Goal: Transaction & Acquisition: Purchase product/service

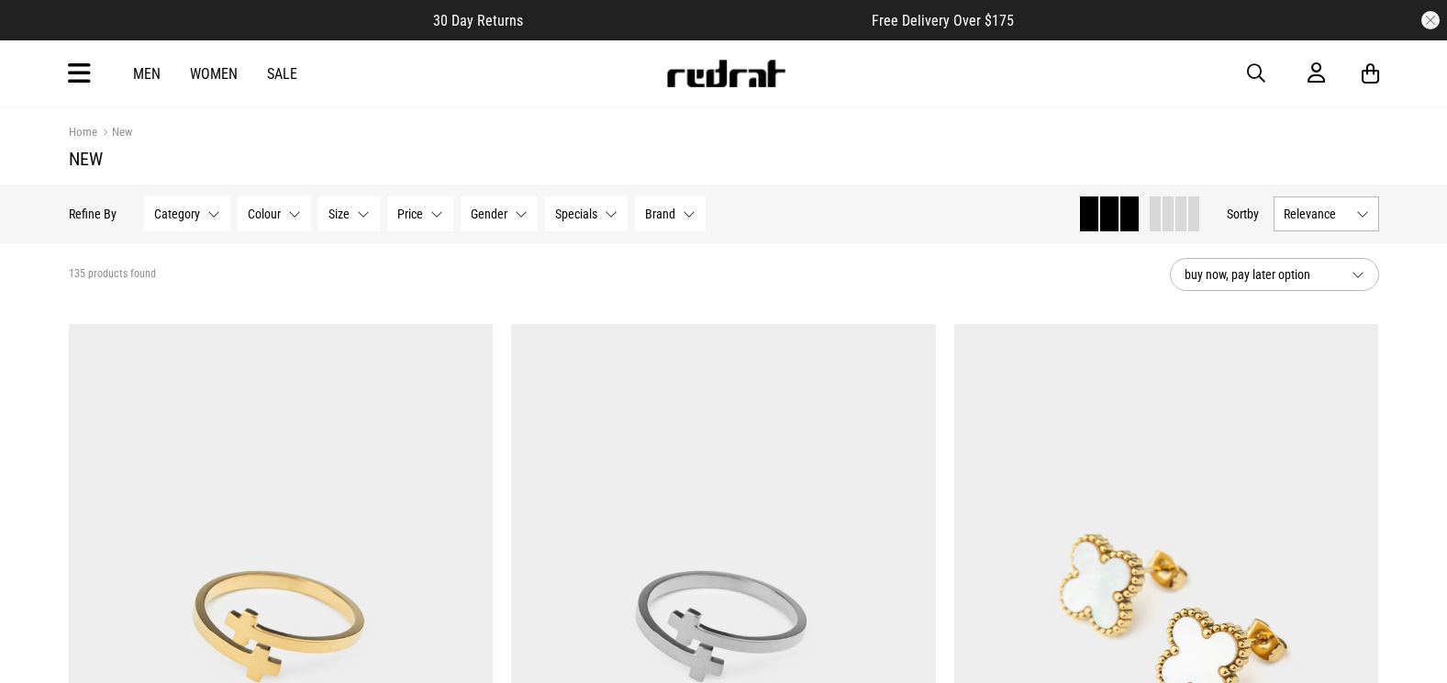
click at [78, 70] on icon at bounding box center [79, 74] width 23 height 30
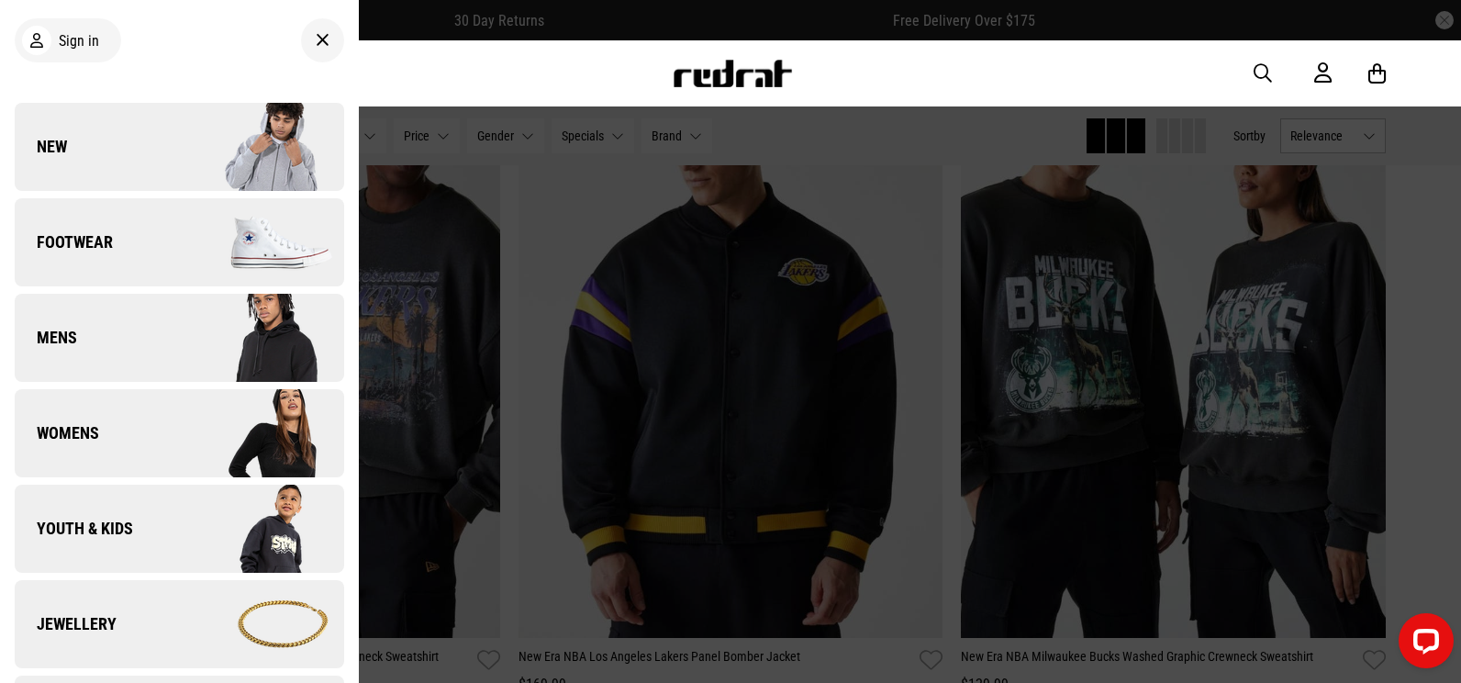
click at [110, 131] on link "New" at bounding box center [179, 147] width 329 height 88
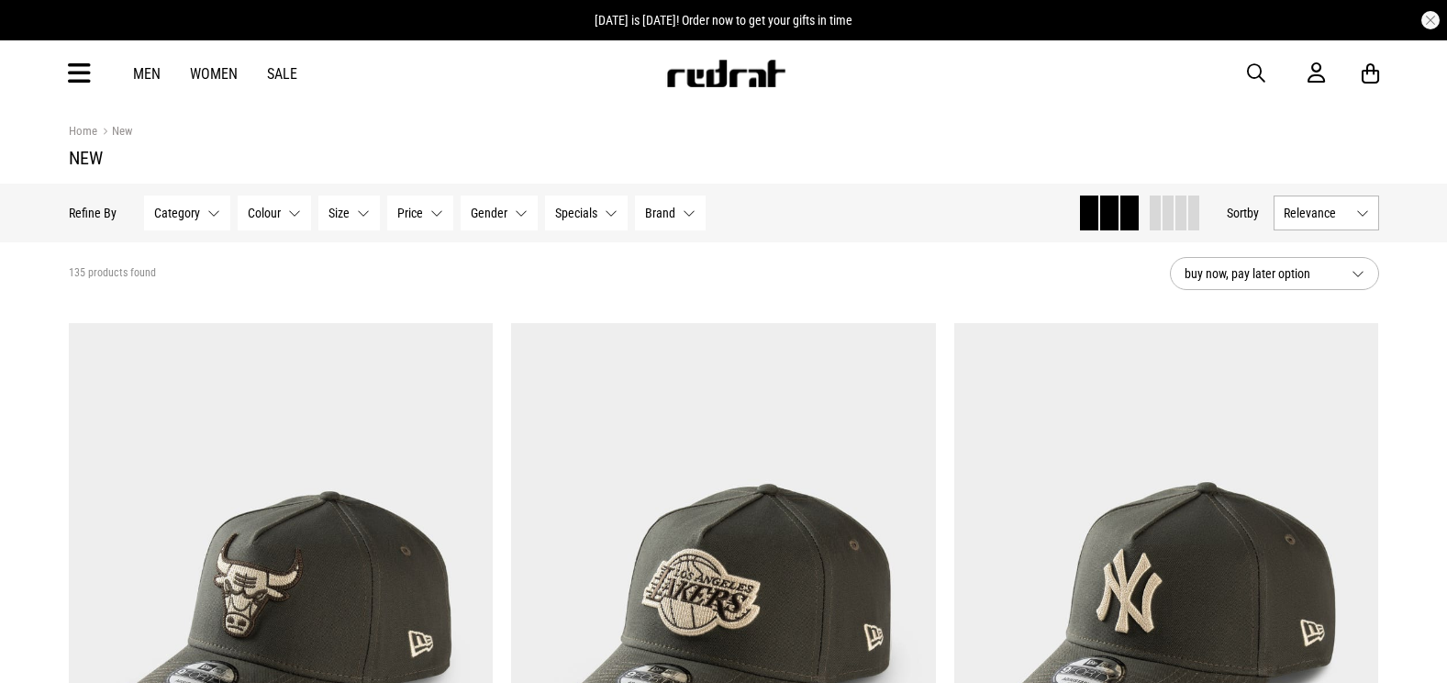
click at [1329, 208] on span "Relevance" at bounding box center [1316, 213] width 65 height 15
click at [1315, 242] on li "Newest" at bounding box center [1327, 246] width 104 height 33
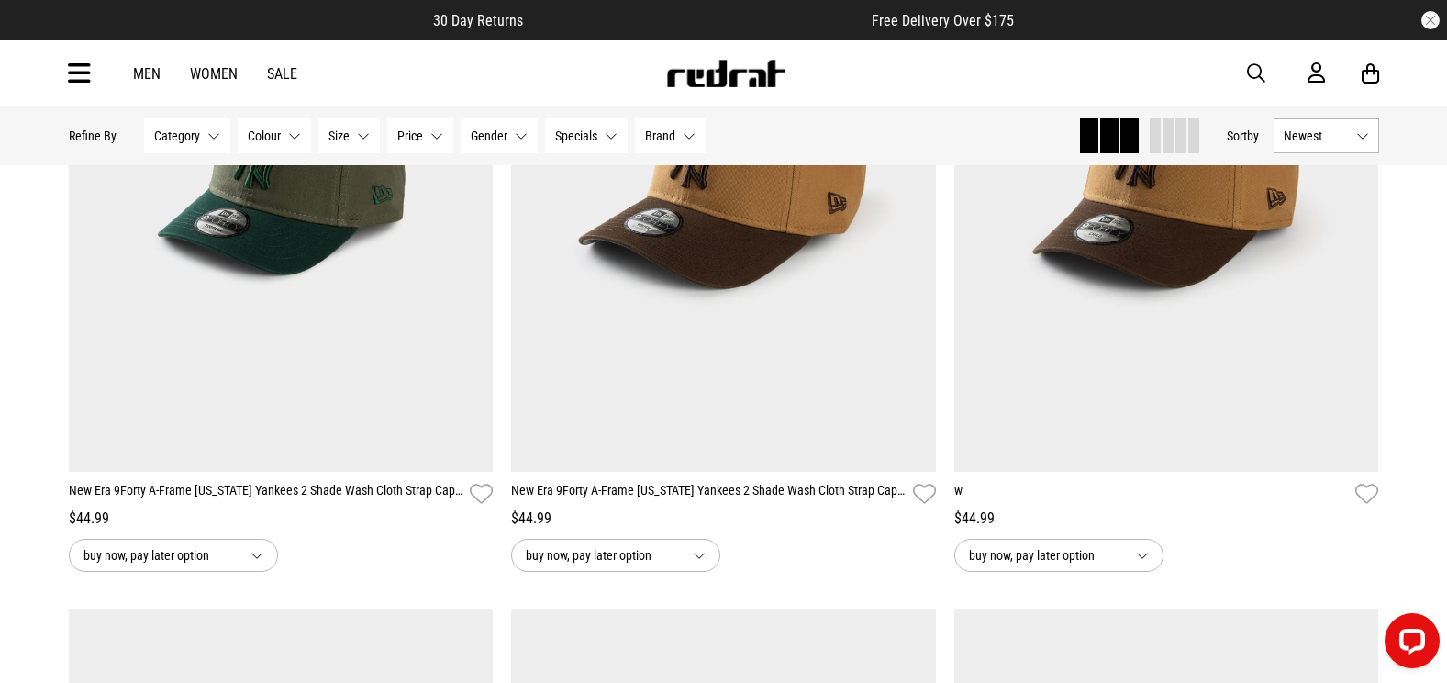
scroll to position [1119, 0]
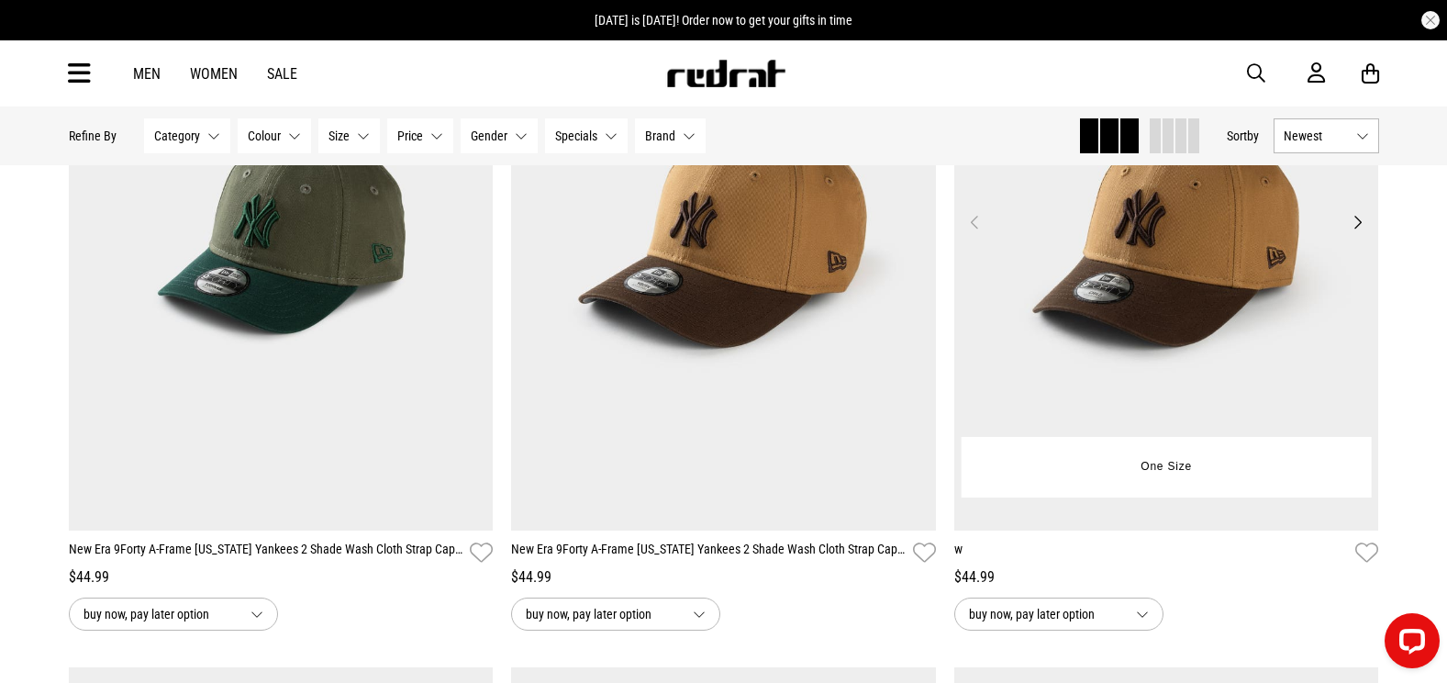
click at [1198, 265] on img at bounding box center [1166, 233] width 425 height 595
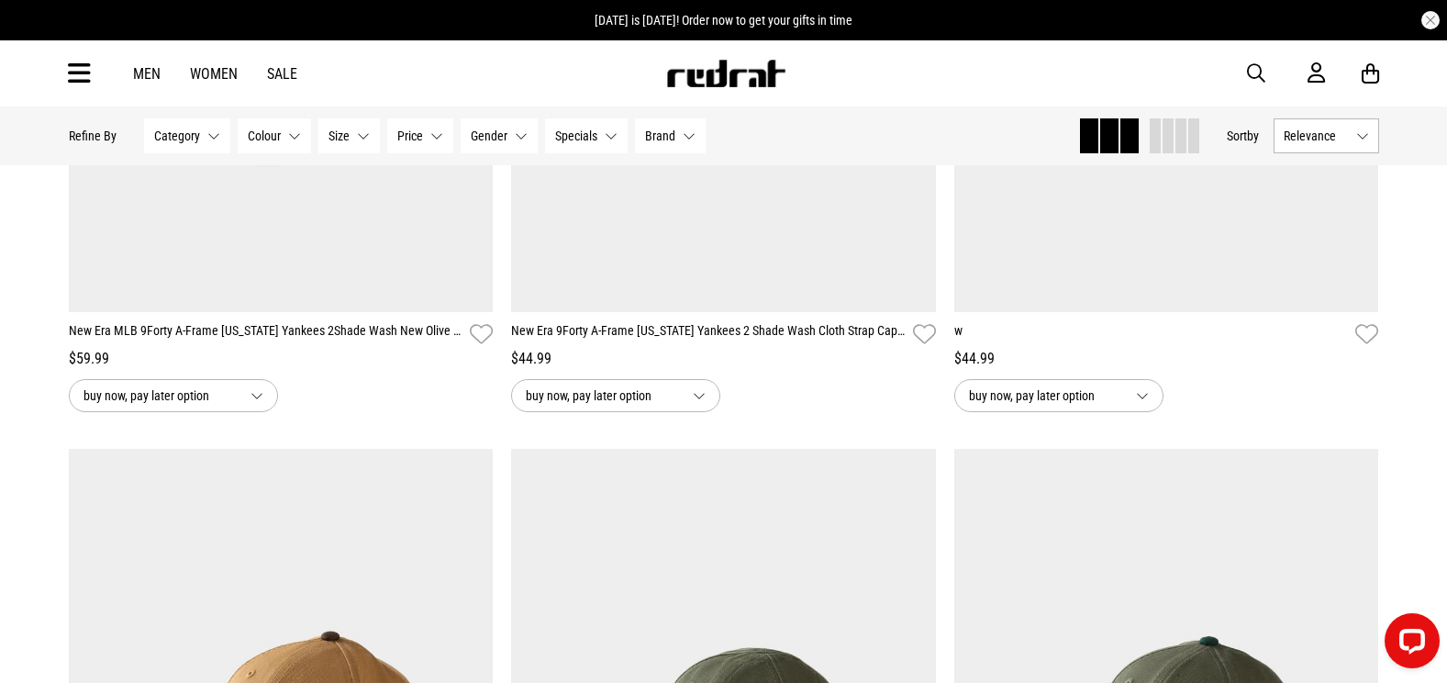
scroll to position [2957, 0]
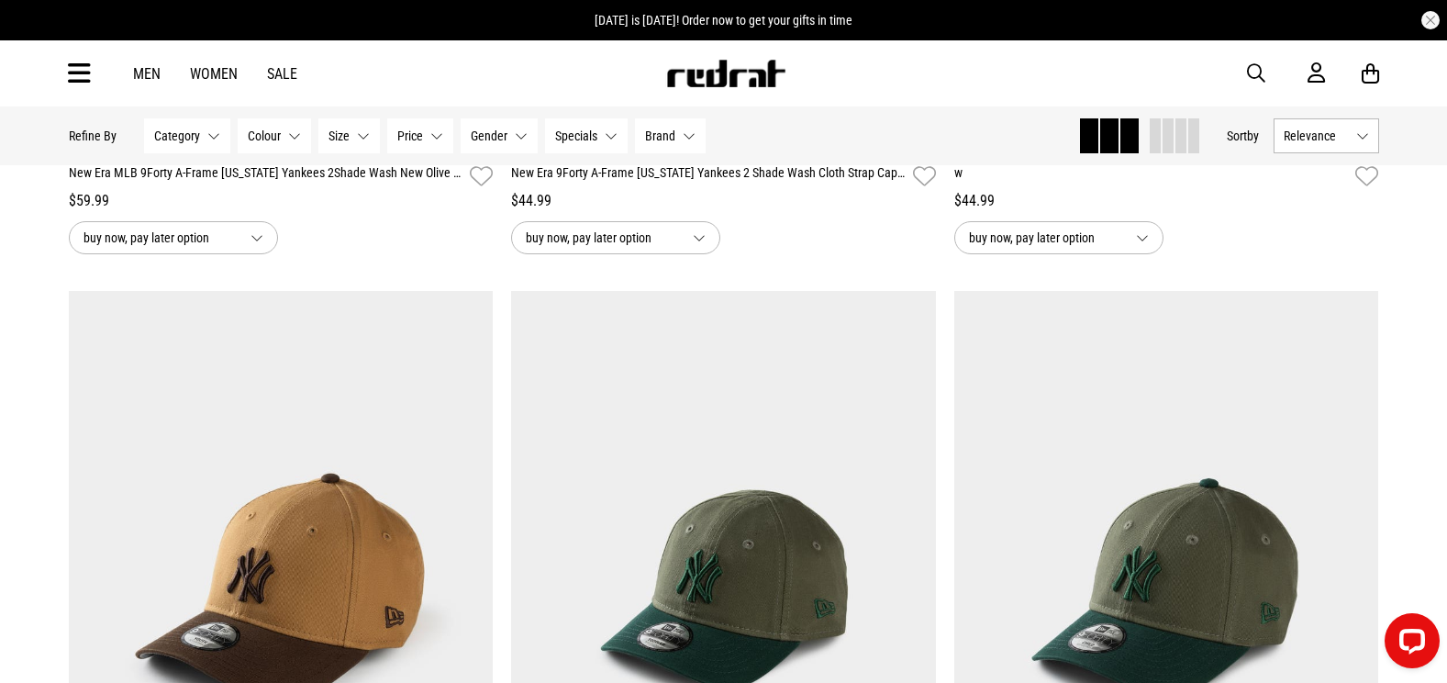
click at [1140, 248] on button "buy now, pay later option" at bounding box center [1058, 237] width 209 height 33
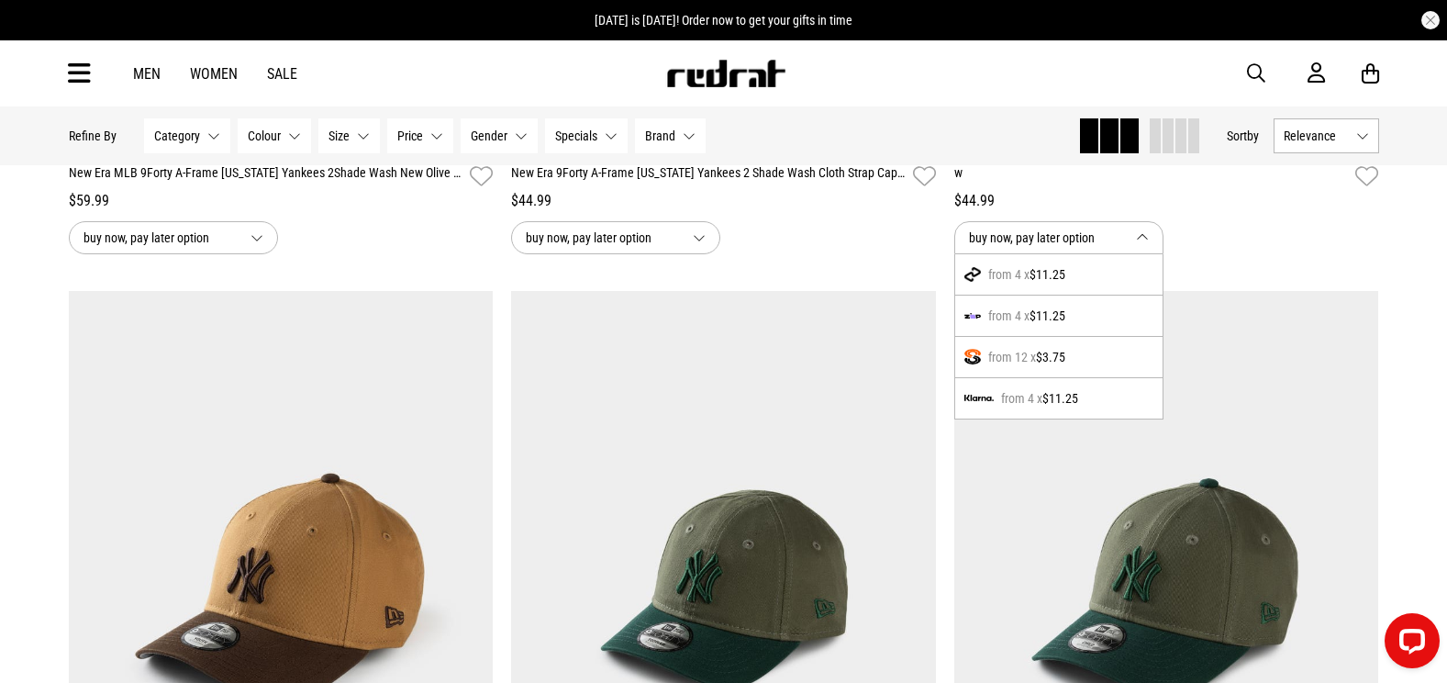
click at [1018, 405] on div "from 4 x $11.25" at bounding box center [1058, 398] width 207 height 40
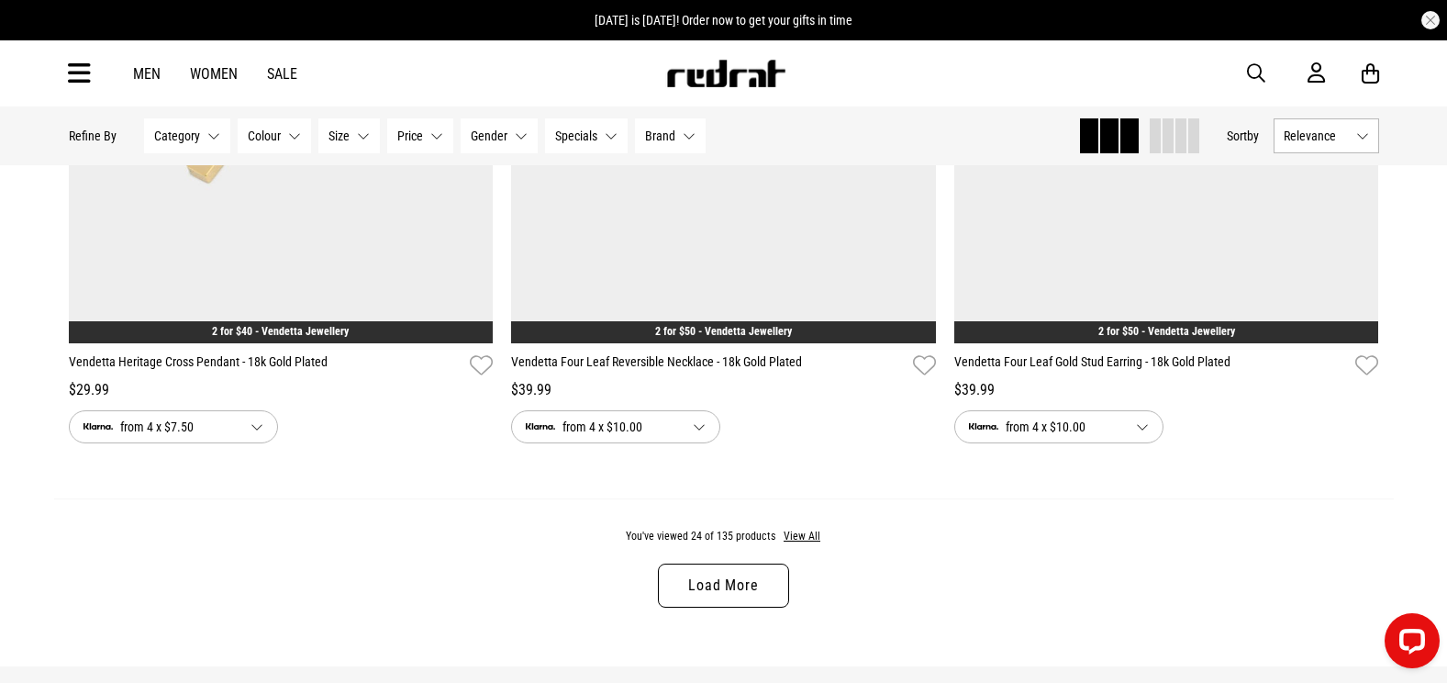
scroll to position [5802, 0]
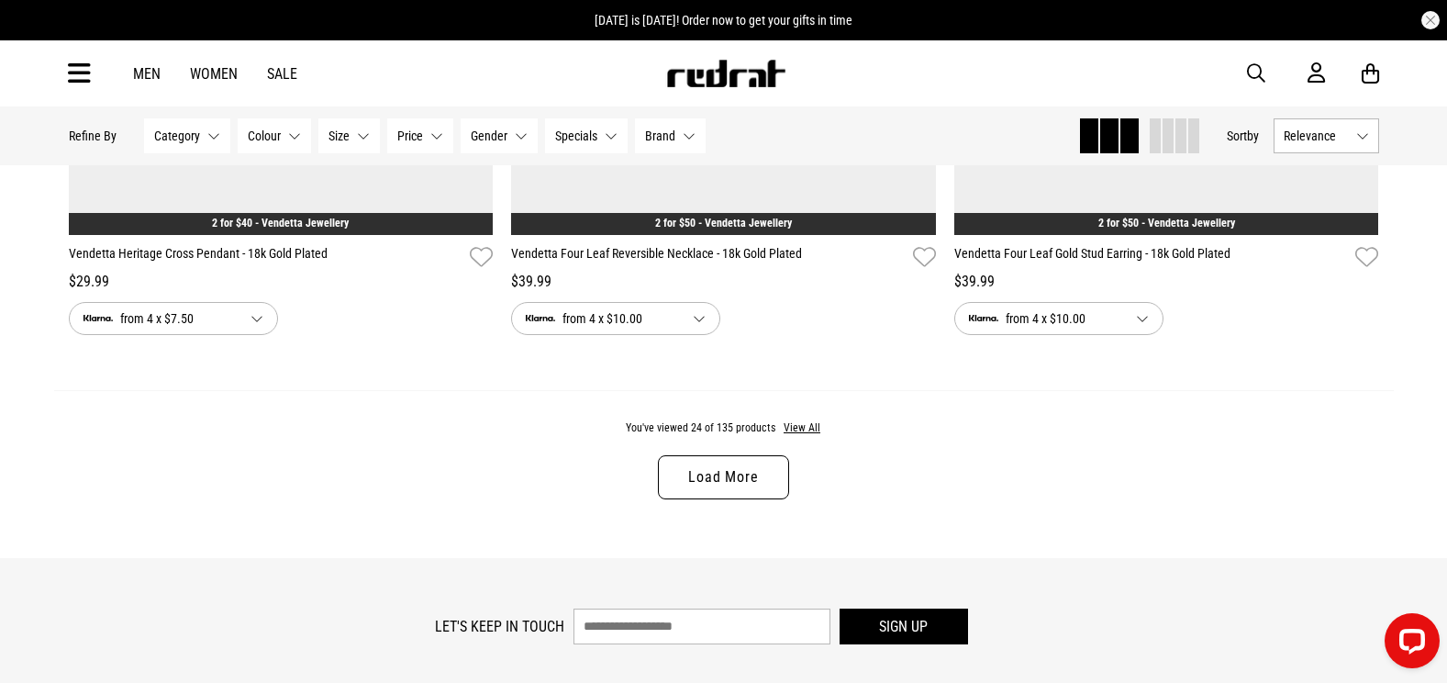
click at [758, 499] on link "Load More" at bounding box center [723, 477] width 130 height 44
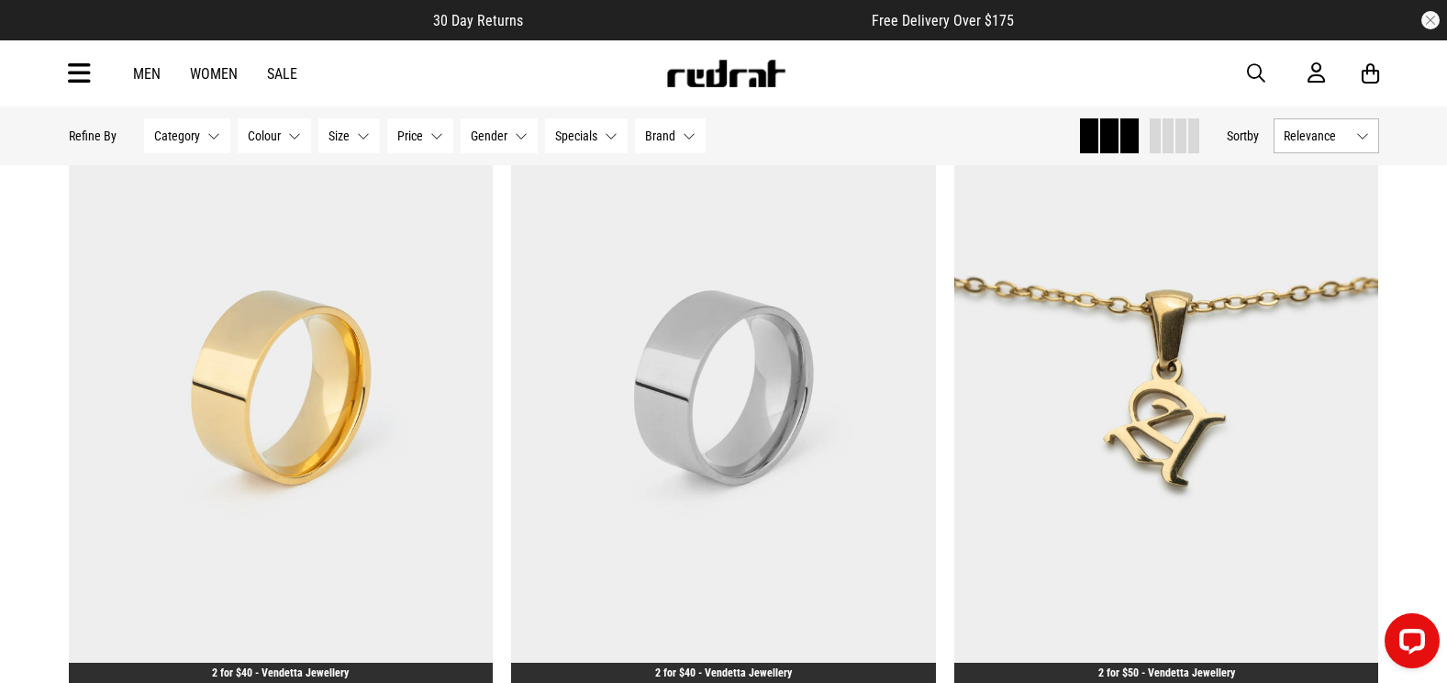
scroll to position [9958, 0]
